Goal: Ask a question

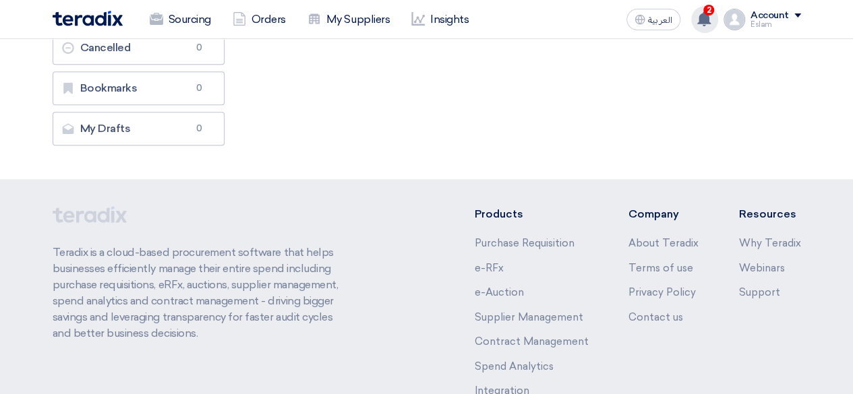
click at [711, 16] on icon at bounding box center [703, 18] width 15 height 15
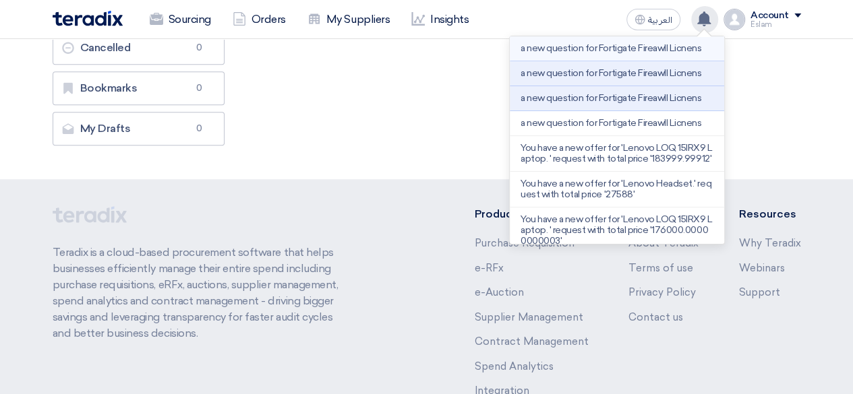
click at [652, 51] on p "a new question for Fortigate Fireawll Licnens" at bounding box center [610, 48] width 181 height 11
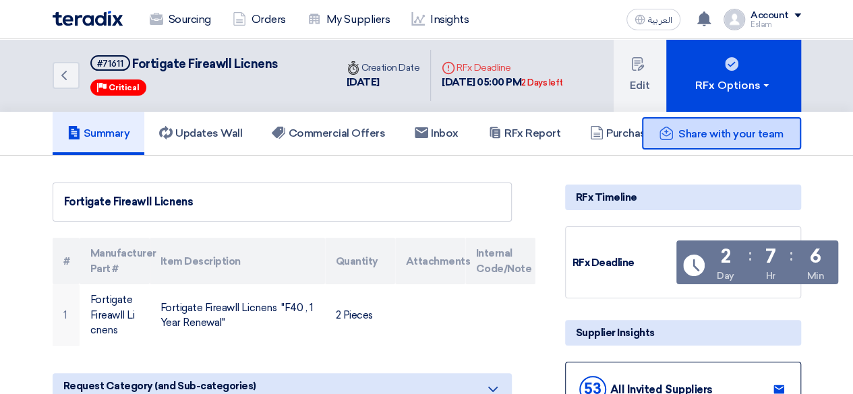
click at [711, 123] on div "Share with your team" at bounding box center [721, 133] width 159 height 32
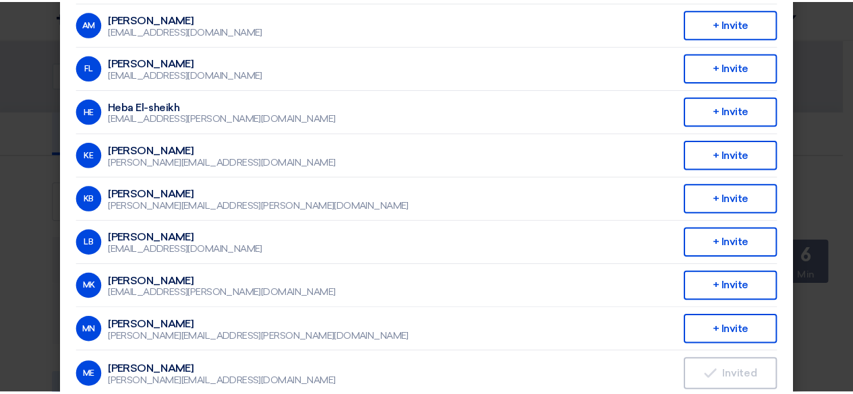
scroll to position [404, 0]
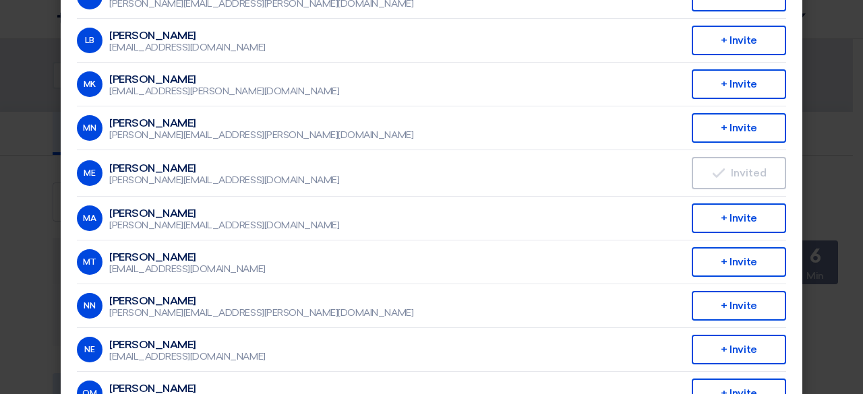
click at [828, 160] on modal-container "Invite From Your Company × Company Team ALJ Finance AM [PERSON_NAME] Mahmoud [E…" at bounding box center [431, 197] width 863 height 394
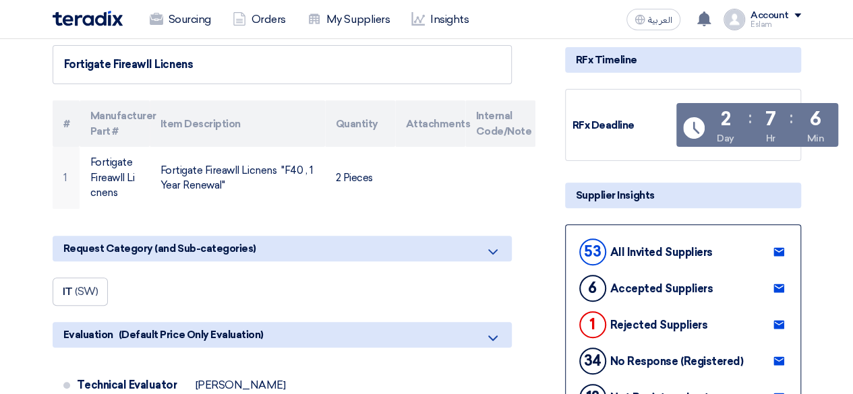
scroll to position [0, 0]
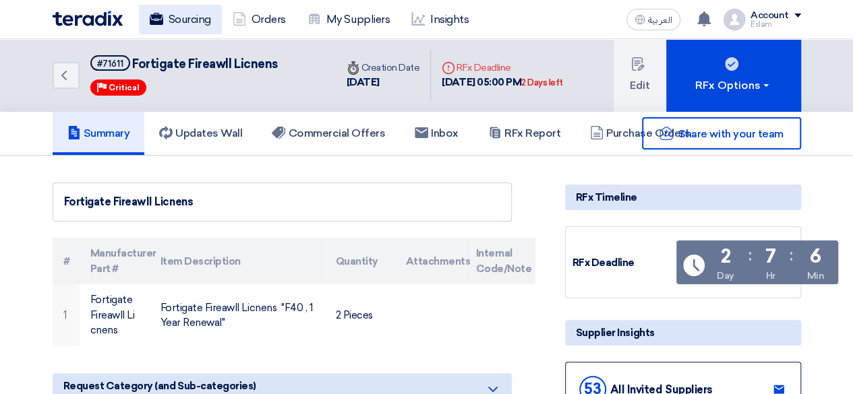
click at [199, 28] on link "Sourcing" at bounding box center [180, 20] width 83 height 30
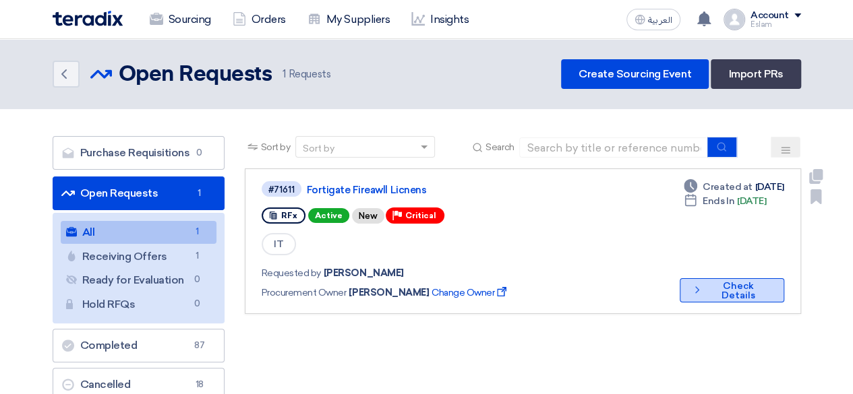
click at [755, 295] on button "Check details Check Details" at bounding box center [732, 290] width 104 height 24
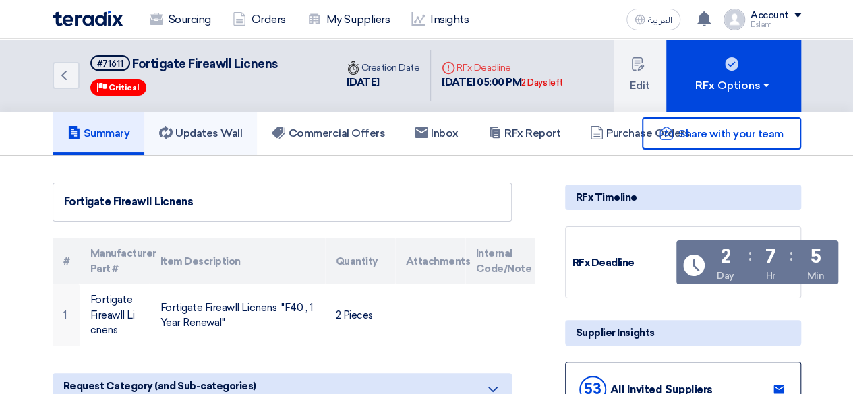
click at [231, 127] on h5 "Updates Wall" at bounding box center [200, 133] width 83 height 13
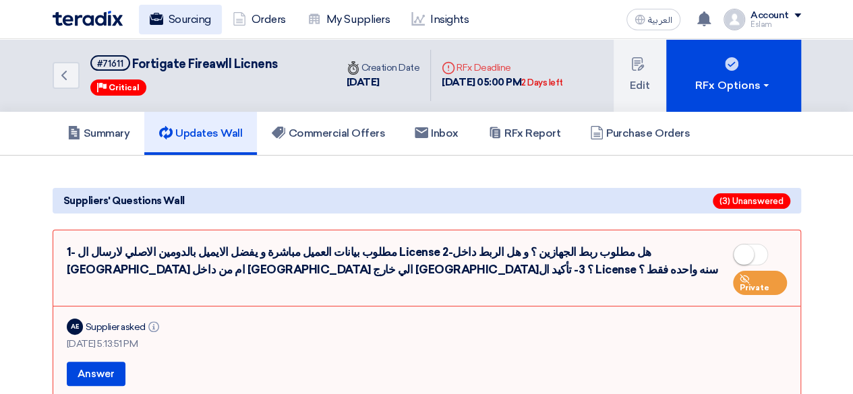
click at [213, 14] on link "Sourcing" at bounding box center [180, 20] width 83 height 30
